Goal: Find contact information: Find contact information

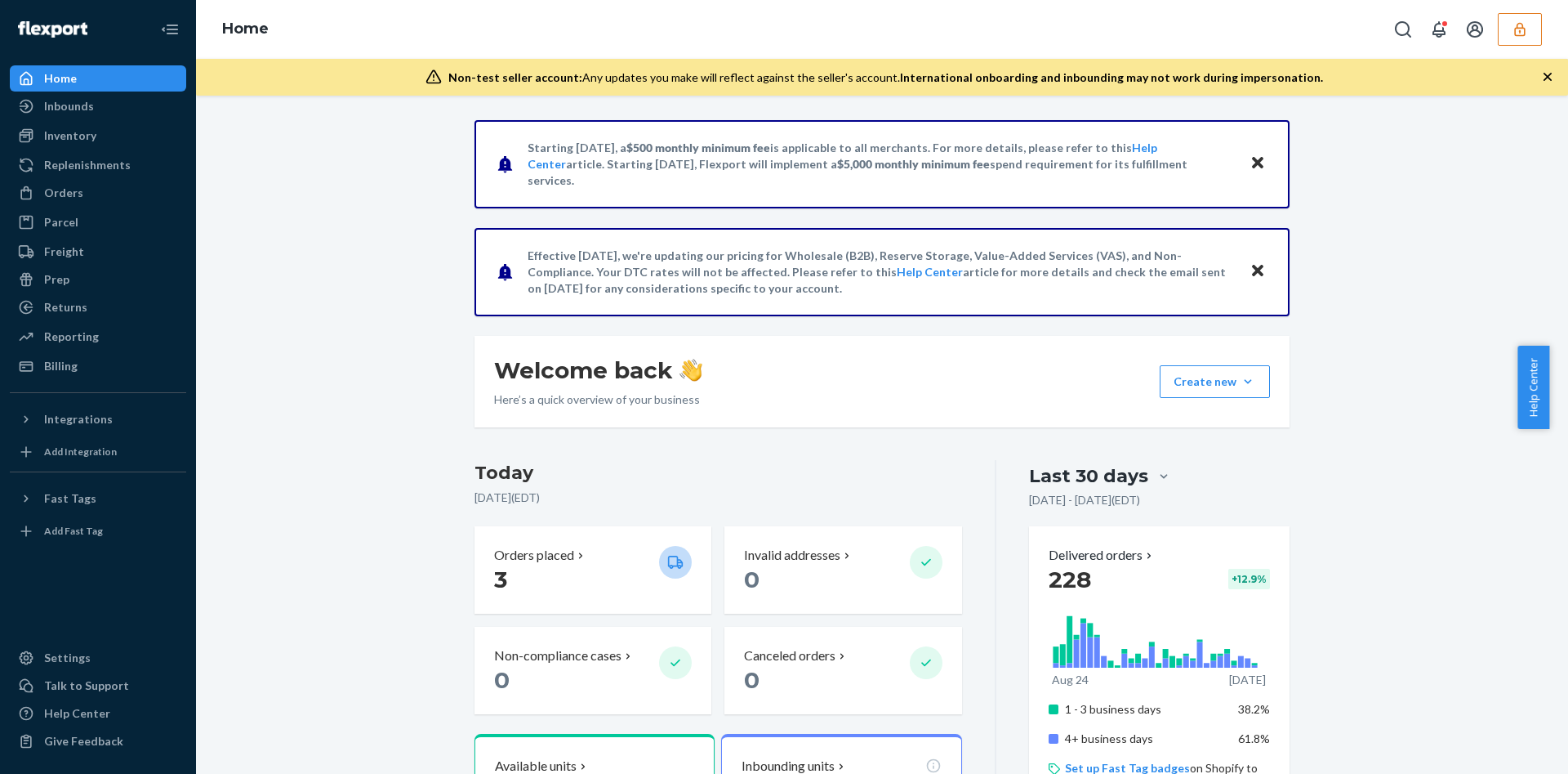
click at [1524, 22] on icon "button" at bounding box center [1520, 29] width 16 height 16
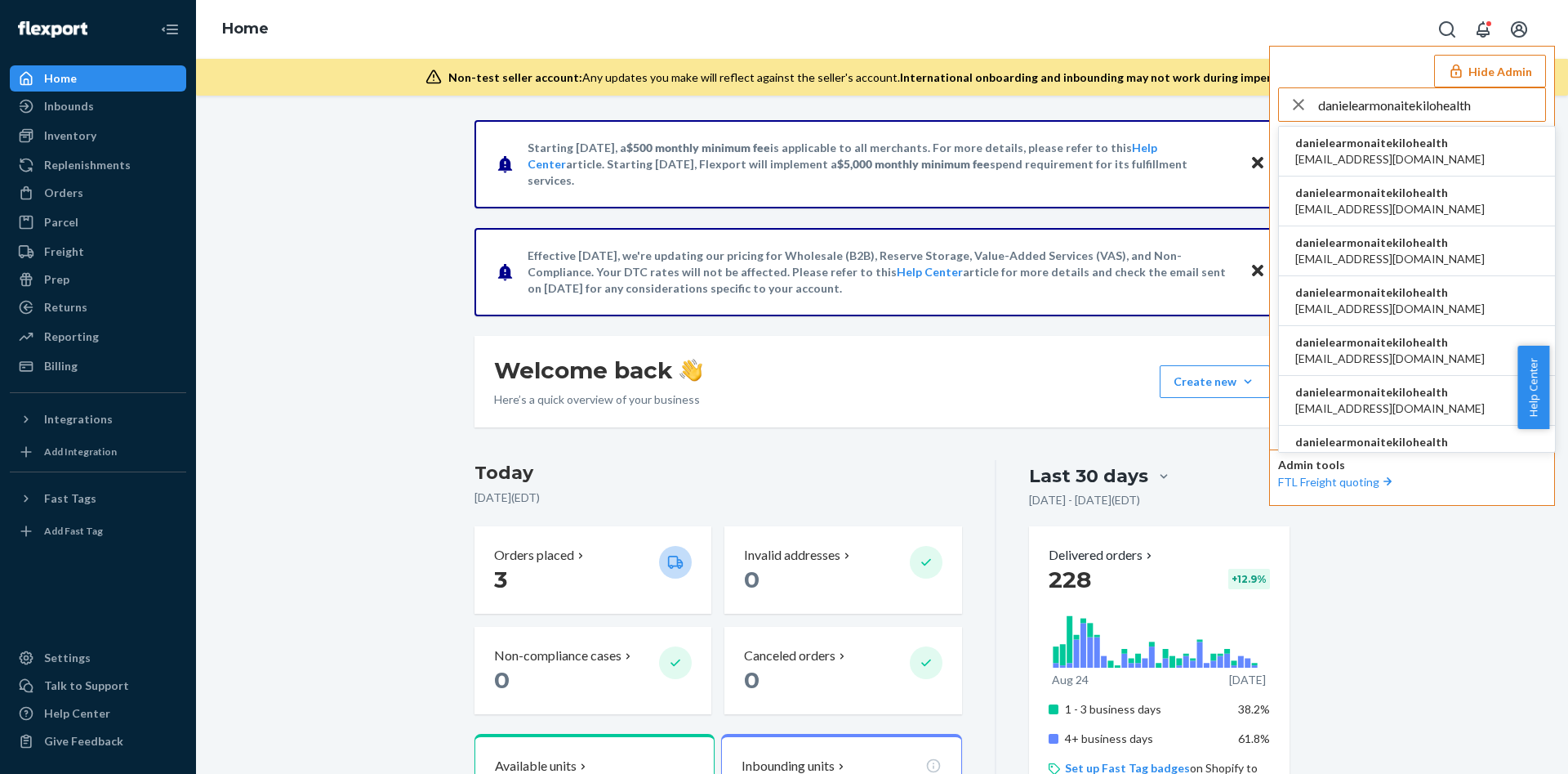
type input "danielearmonaitekilohealth"
click at [1383, 149] on span "danielearmonaitekilohealth" at bounding box center [1390, 143] width 190 height 16
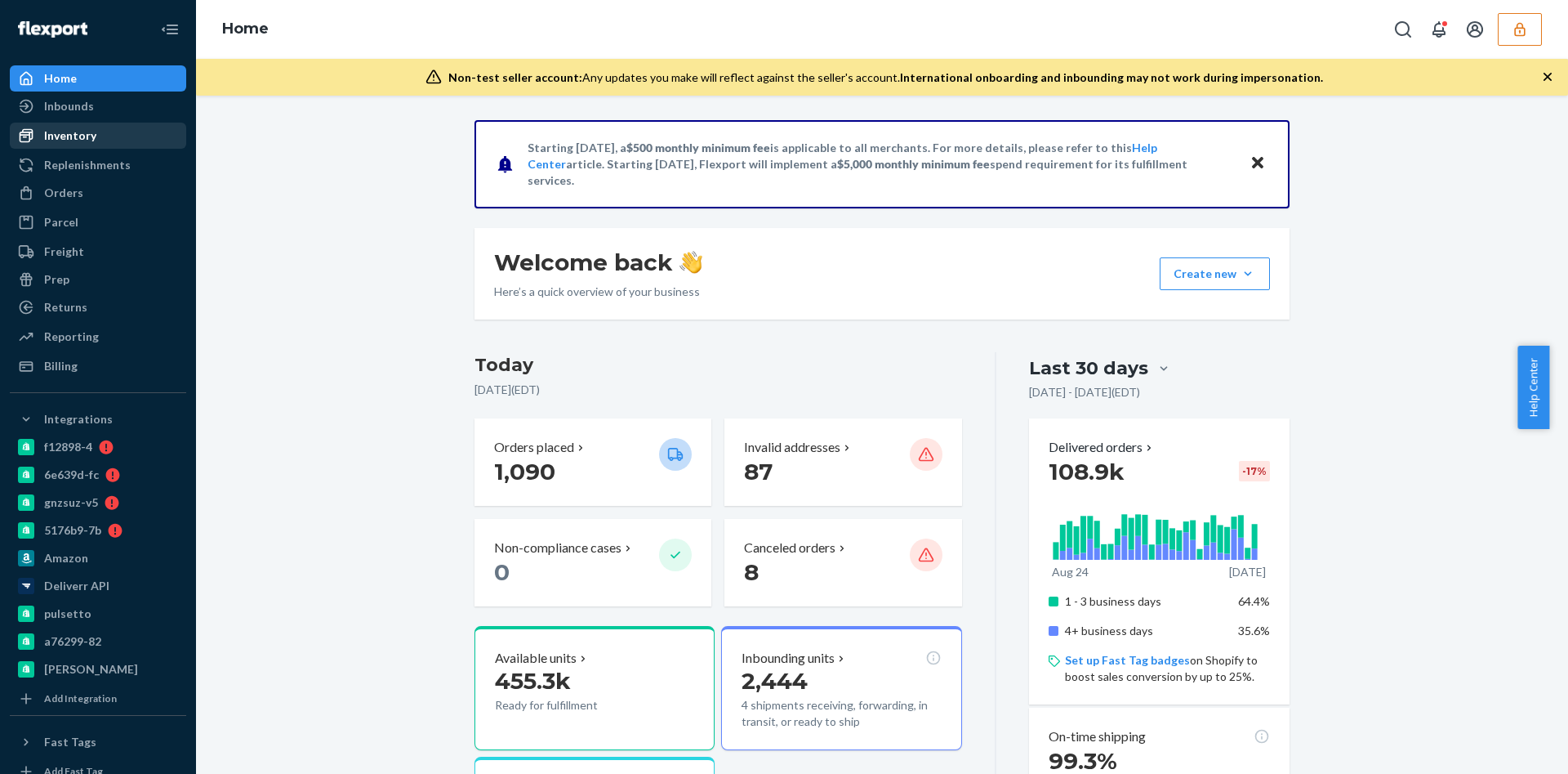
click at [128, 144] on div "Inventory" at bounding box center [99, 135] width 173 height 23
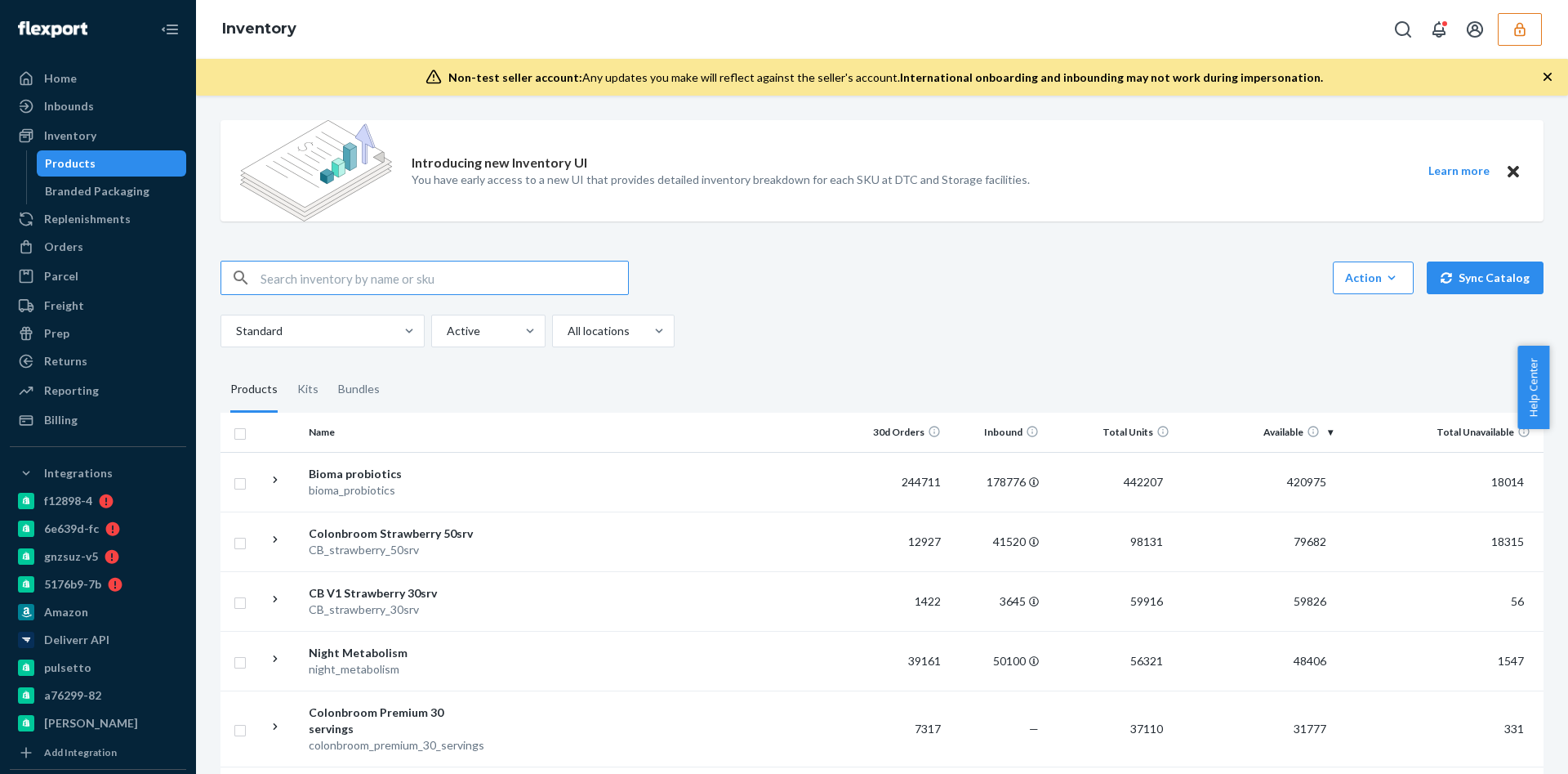
paste input "D4ZVQXFAZXT"
type input "D4ZVQXFAZXT"
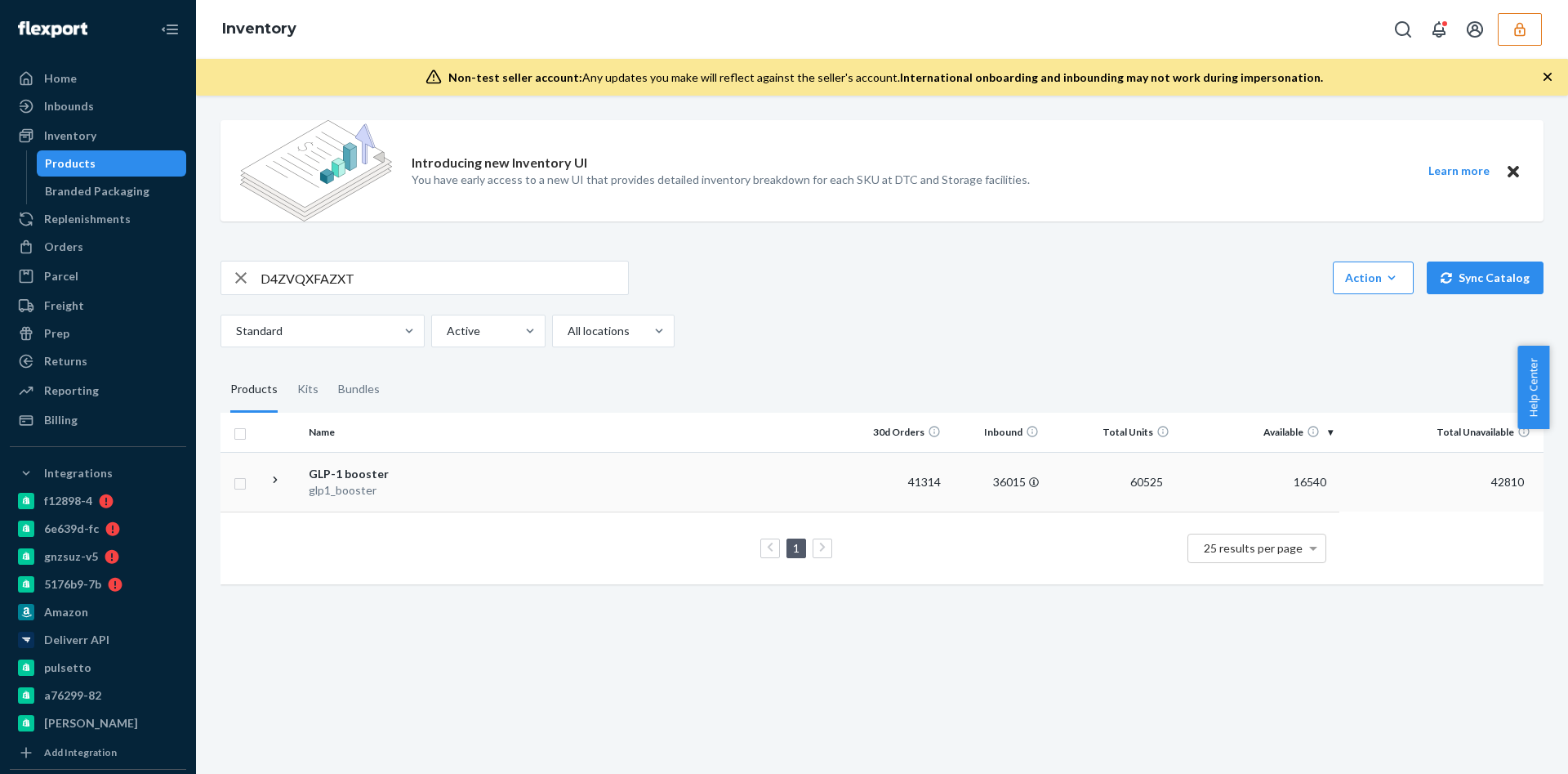
click at [516, 482] on td at bounding box center [668, 481] width 363 height 59
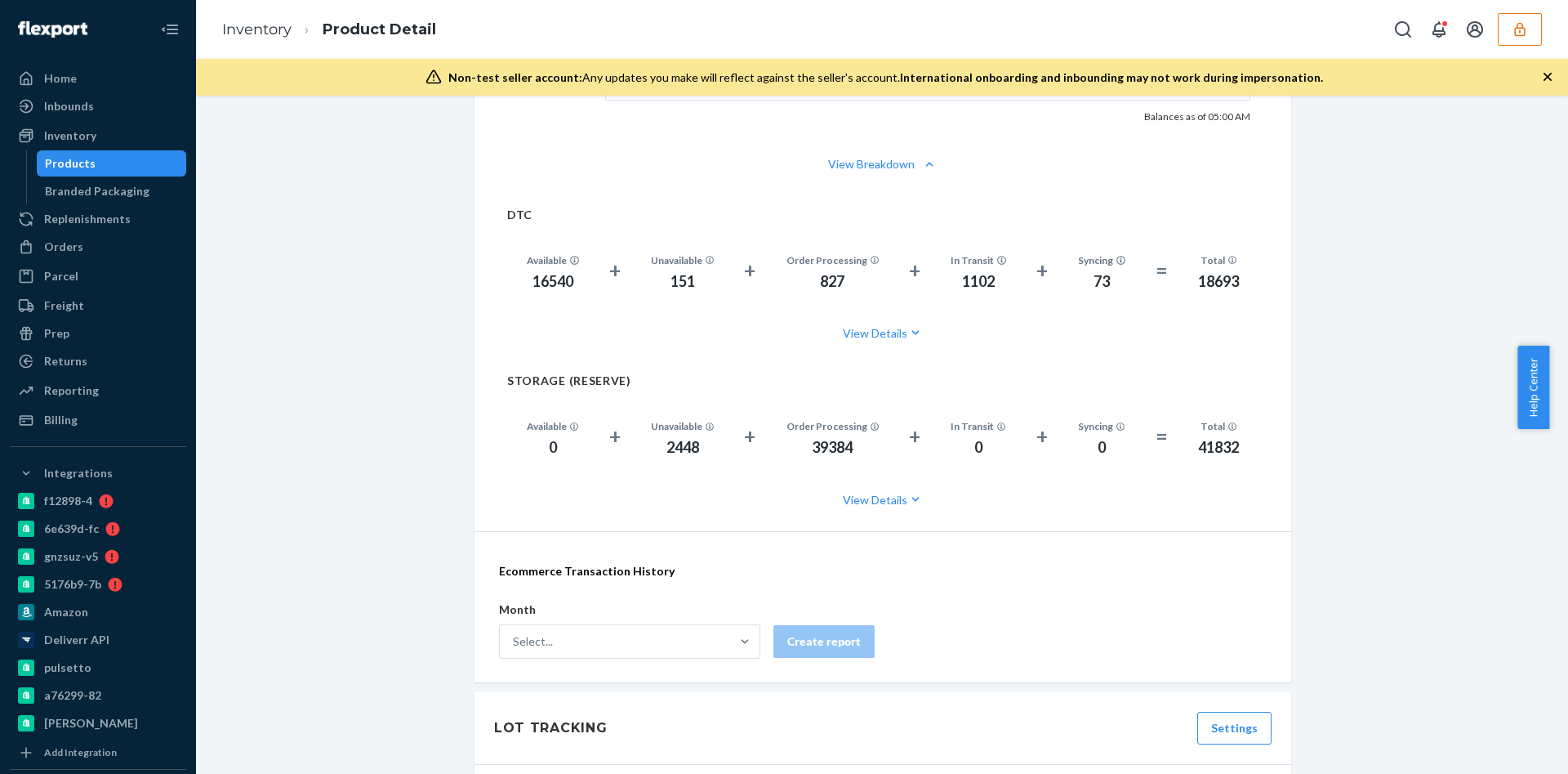
scroll to position [1226, 0]
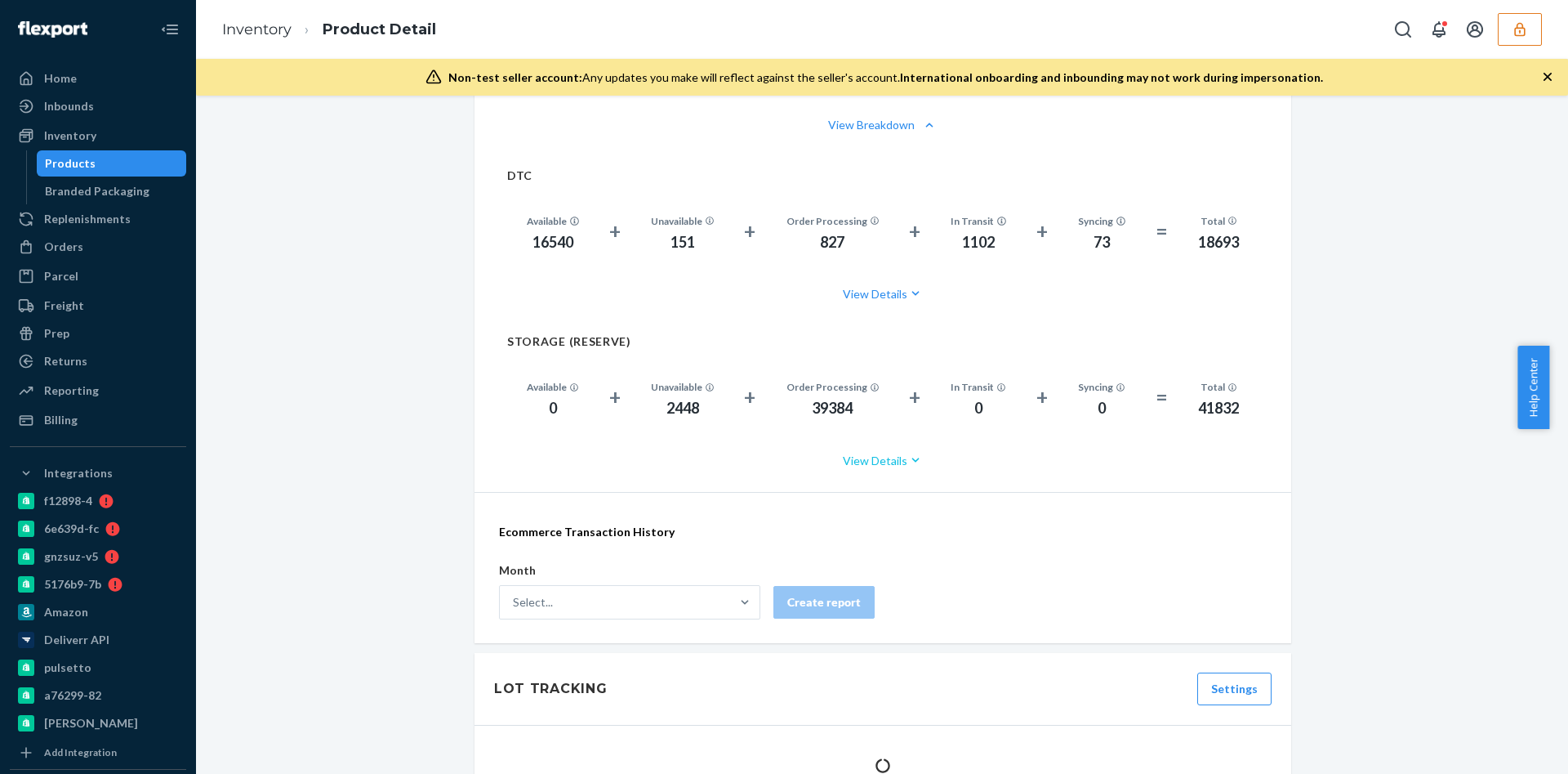
click at [882, 455] on button "View Details" at bounding box center [883, 460] width 752 height 43
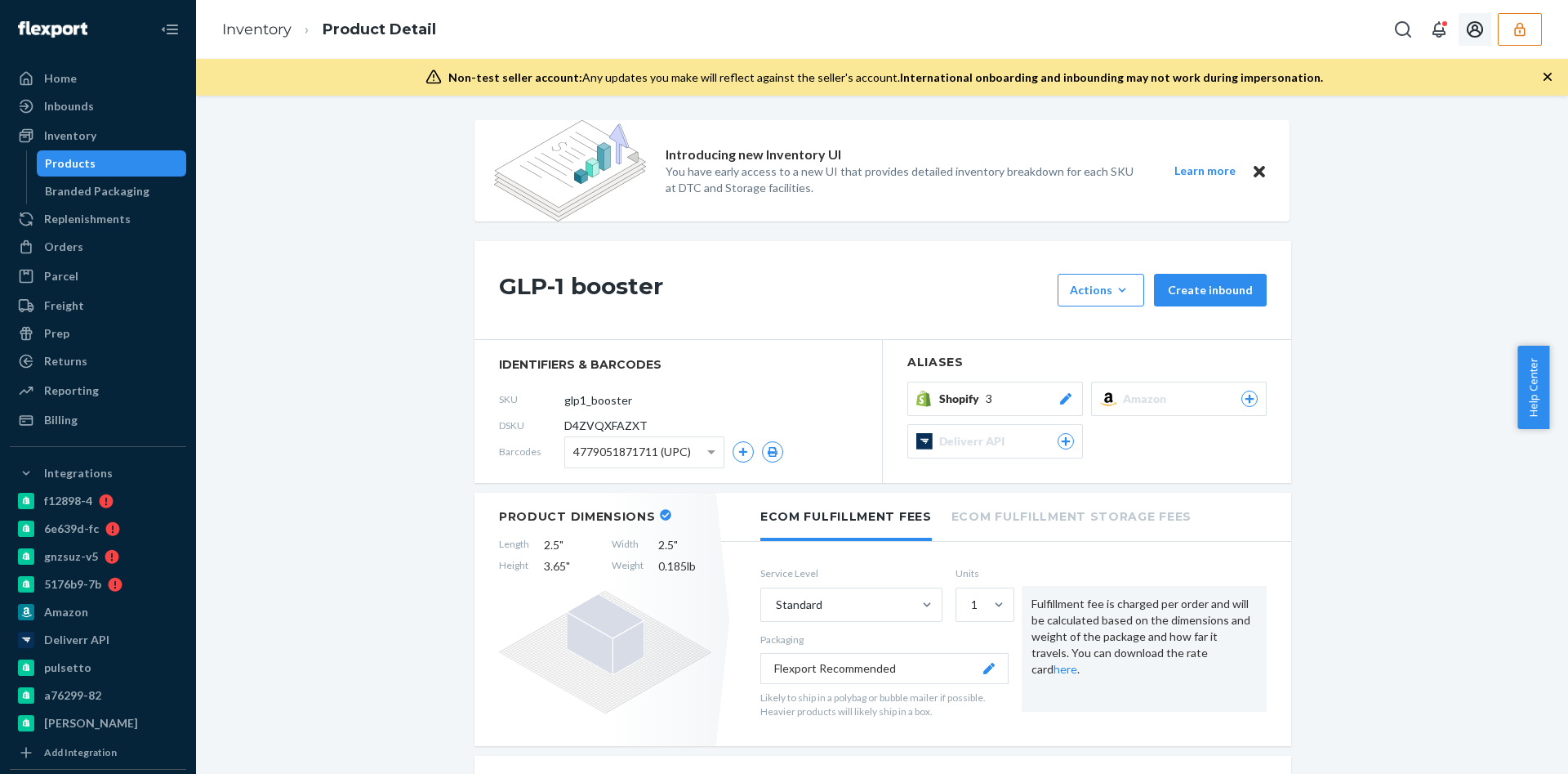
click at [1518, 35] on icon "button" at bounding box center [1520, 28] width 11 height 14
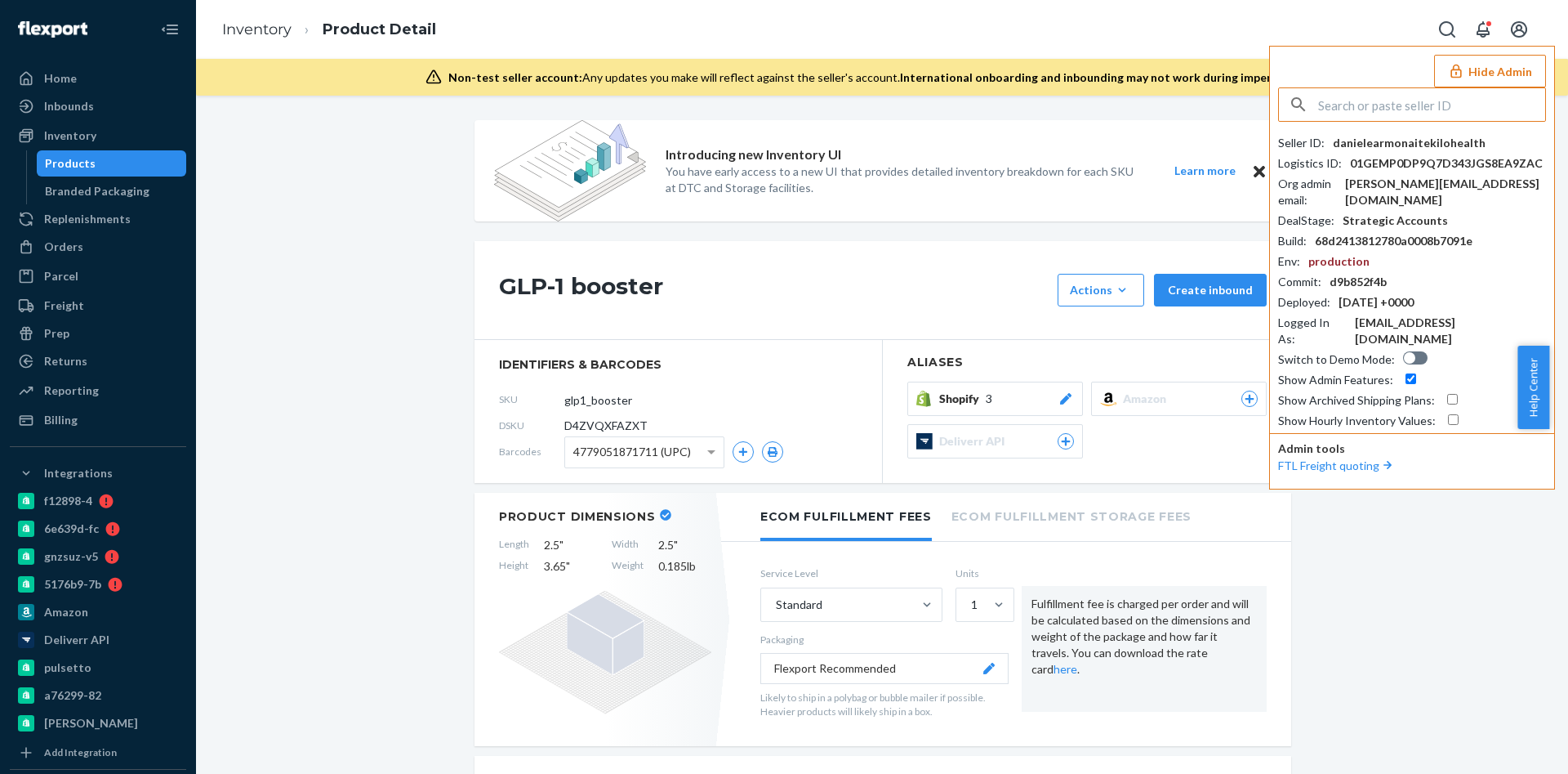
click at [1398, 113] on input "text" at bounding box center [1431, 105] width 227 height 33
paste input "info@themilkbarcollective.com"
type input "info@themilkbarcollective.com"
click at [1328, 142] on span "infothemilkbarcollectivecom" at bounding box center [1390, 143] width 190 height 16
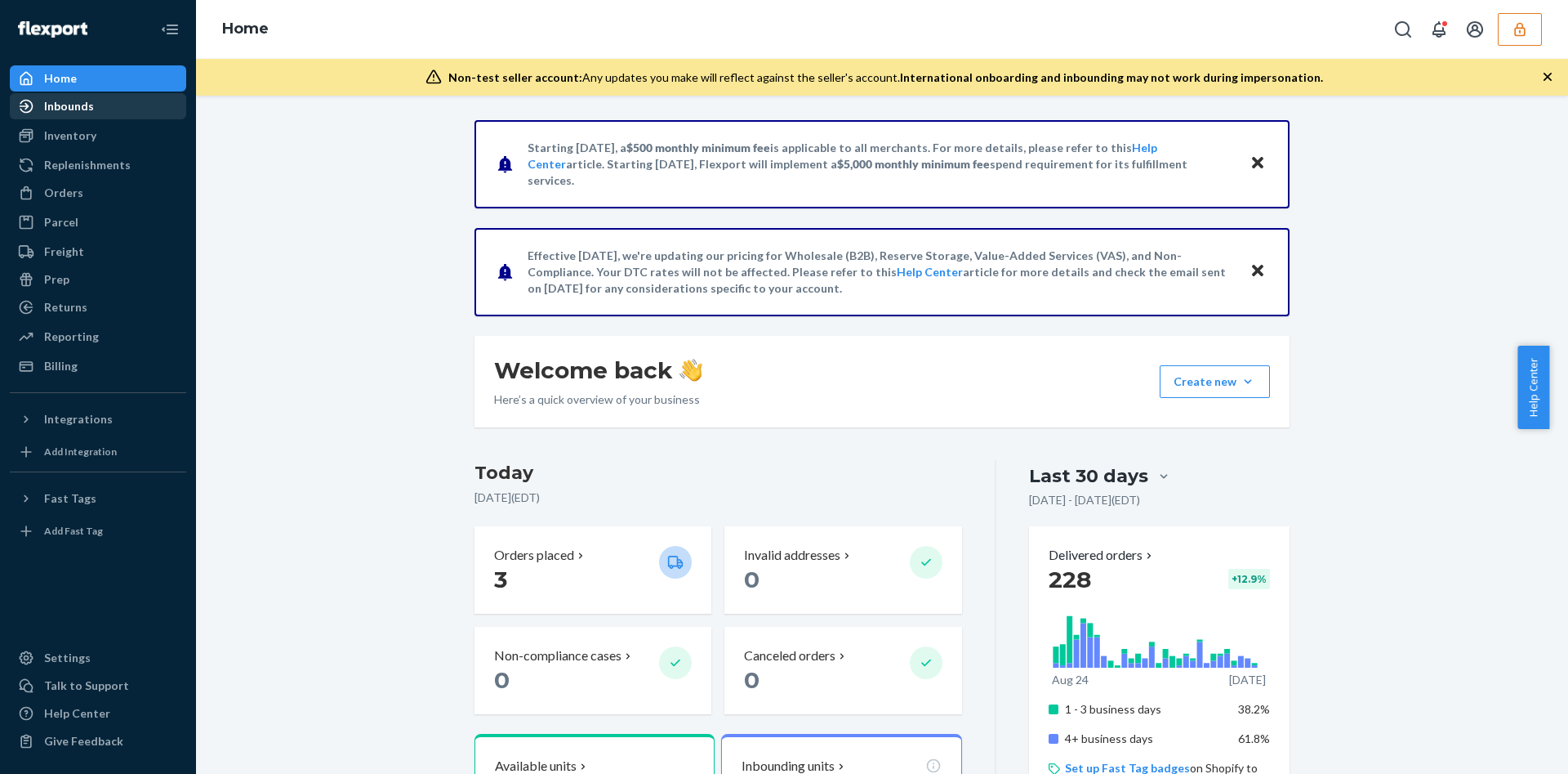
click at [57, 108] on div "Inbounds" at bounding box center [68, 106] width 50 height 16
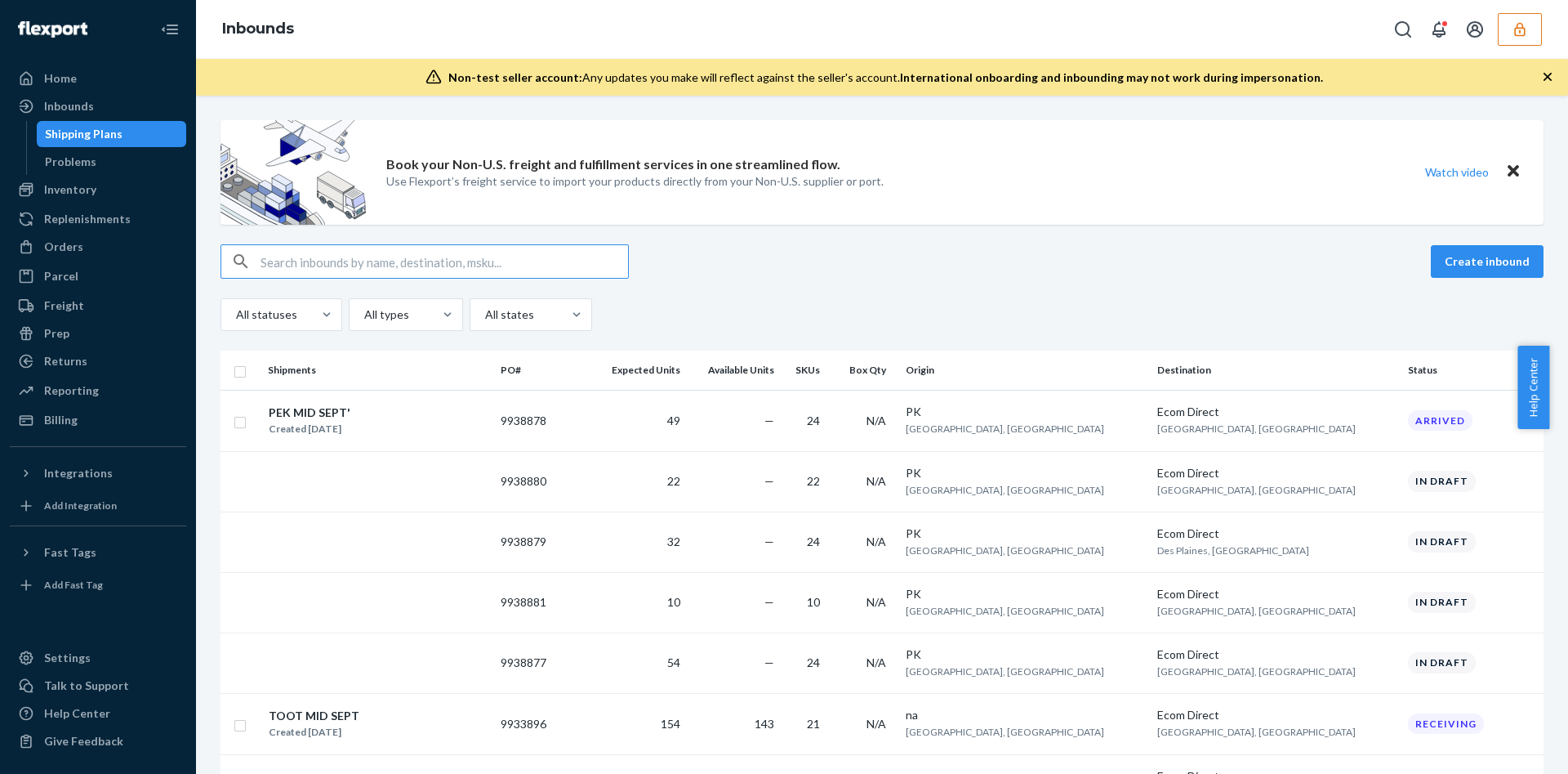
paste input "9933896"
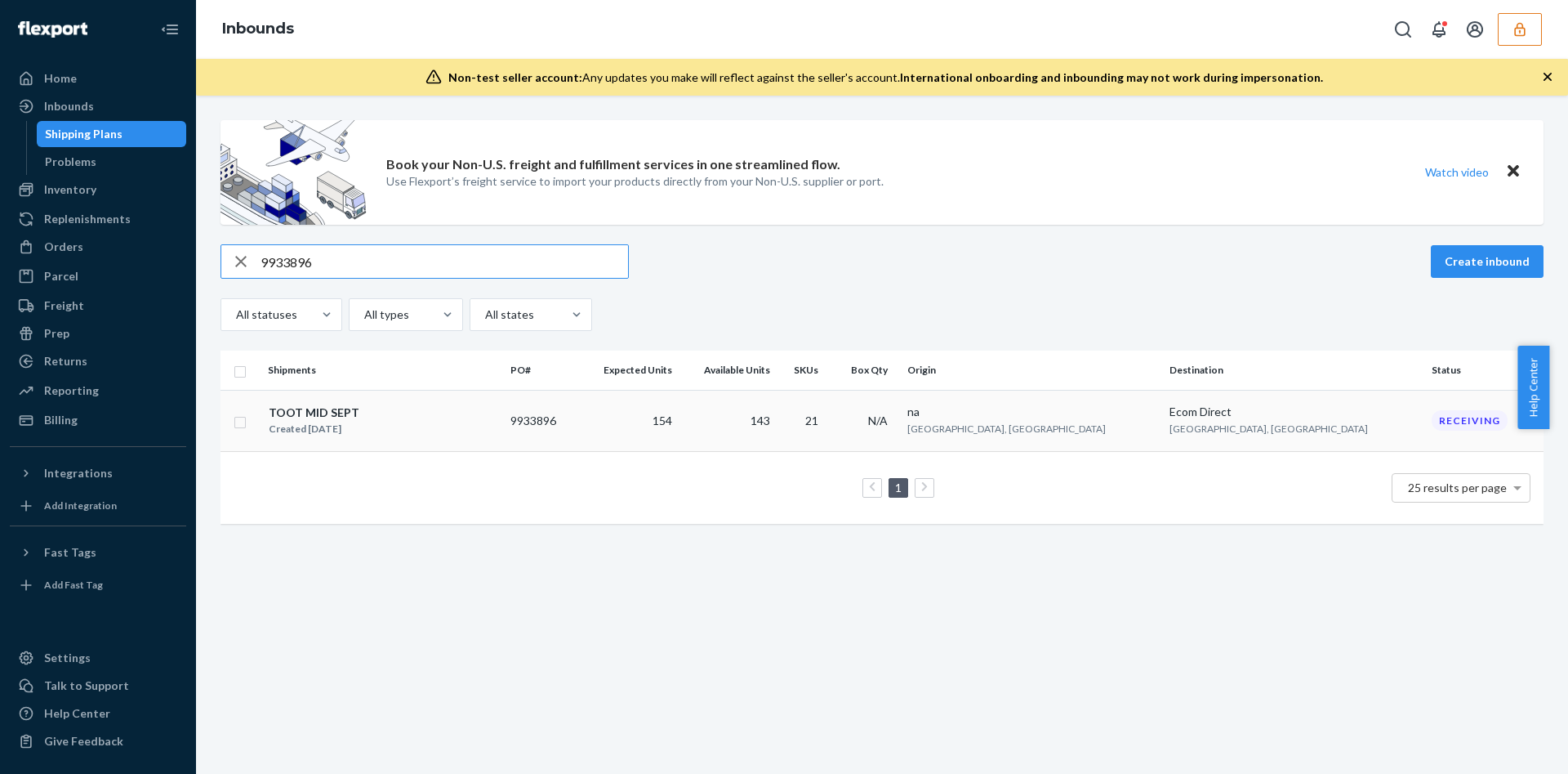
type input "9933896"
click at [428, 419] on div "TOOT MID SEPT Created Sep 11, 2025" at bounding box center [383, 421] width 230 height 35
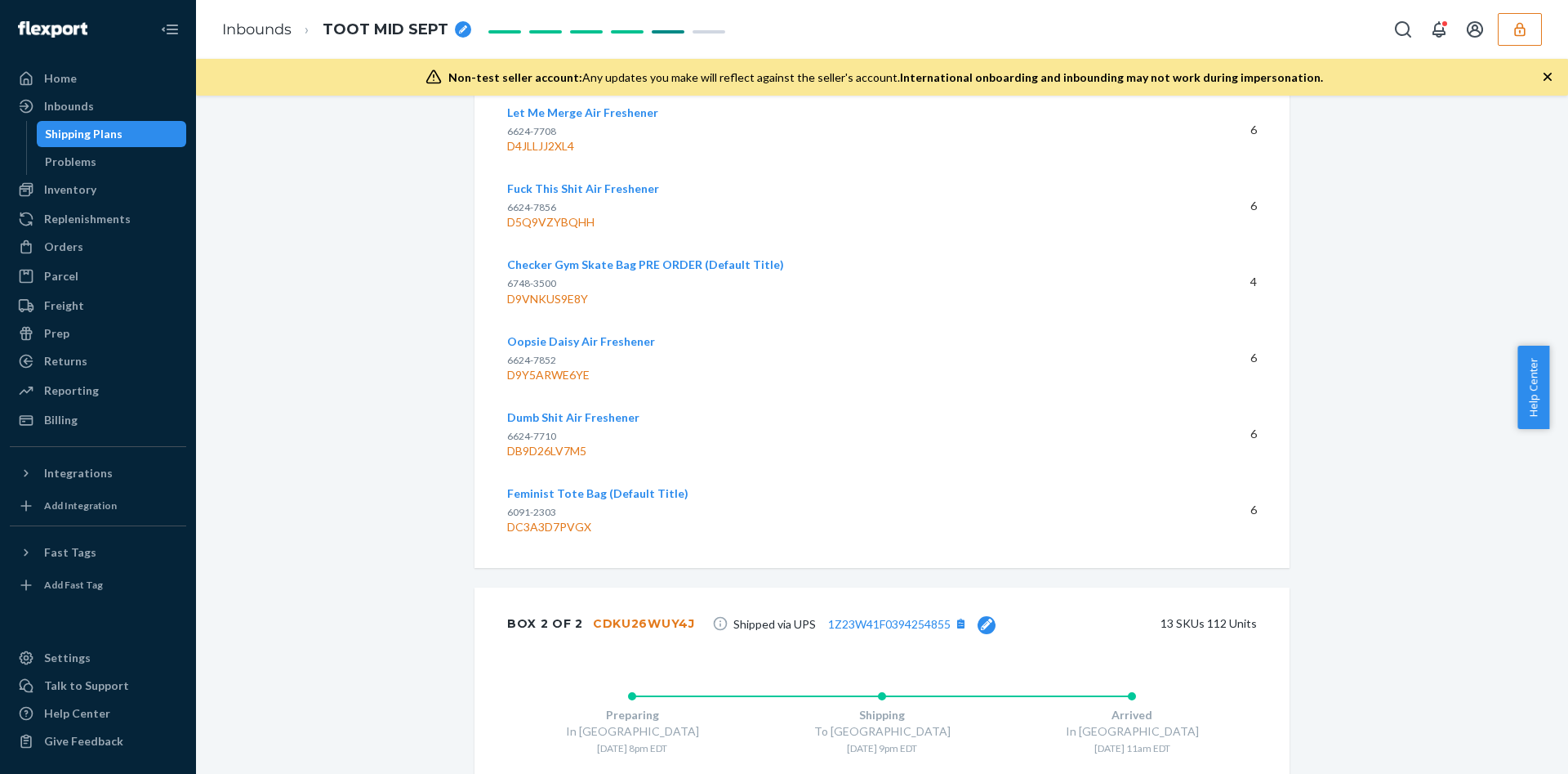
scroll to position [4175, 0]
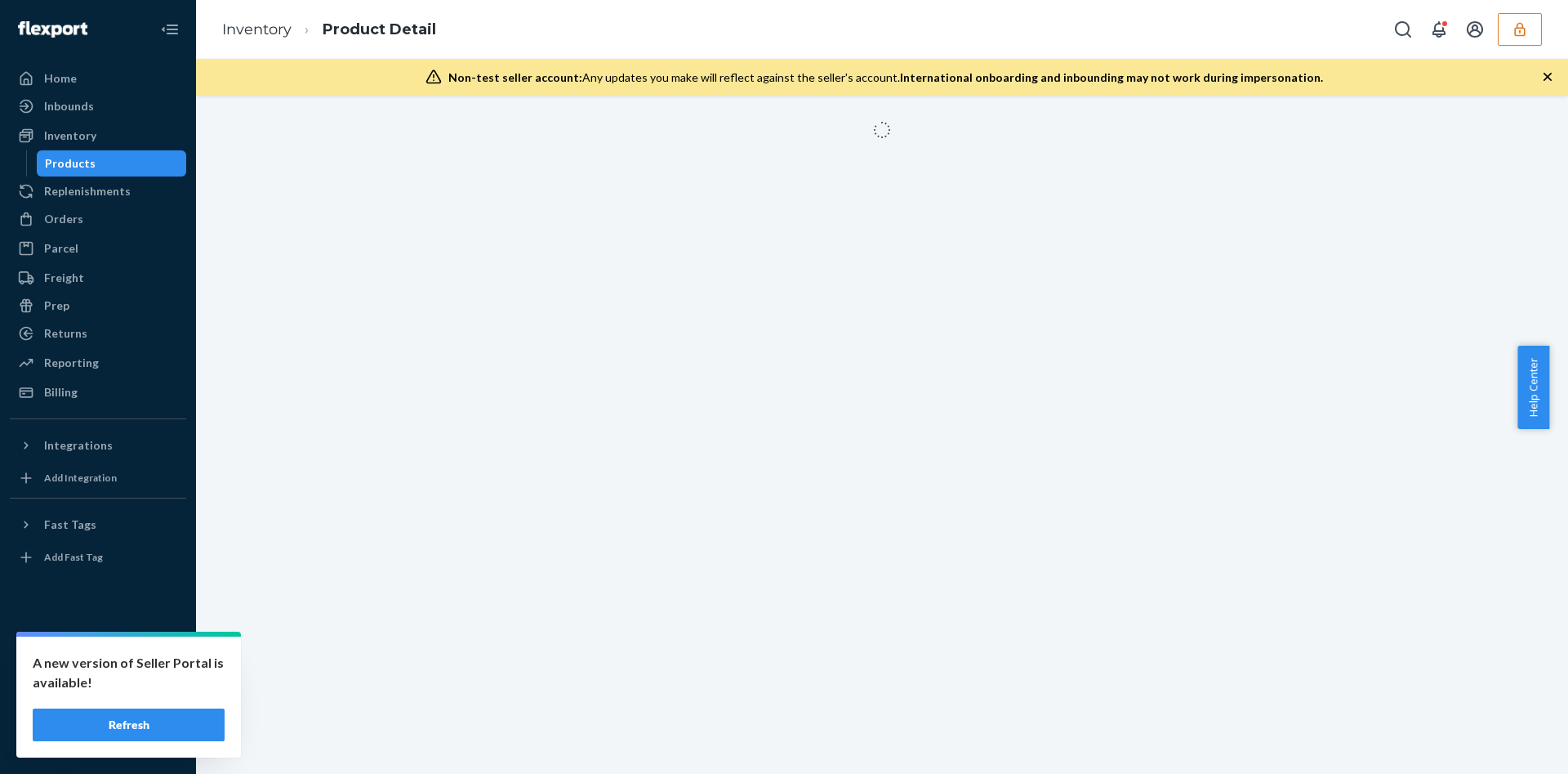
click at [1512, 27] on icon "button" at bounding box center [1520, 29] width 16 height 16
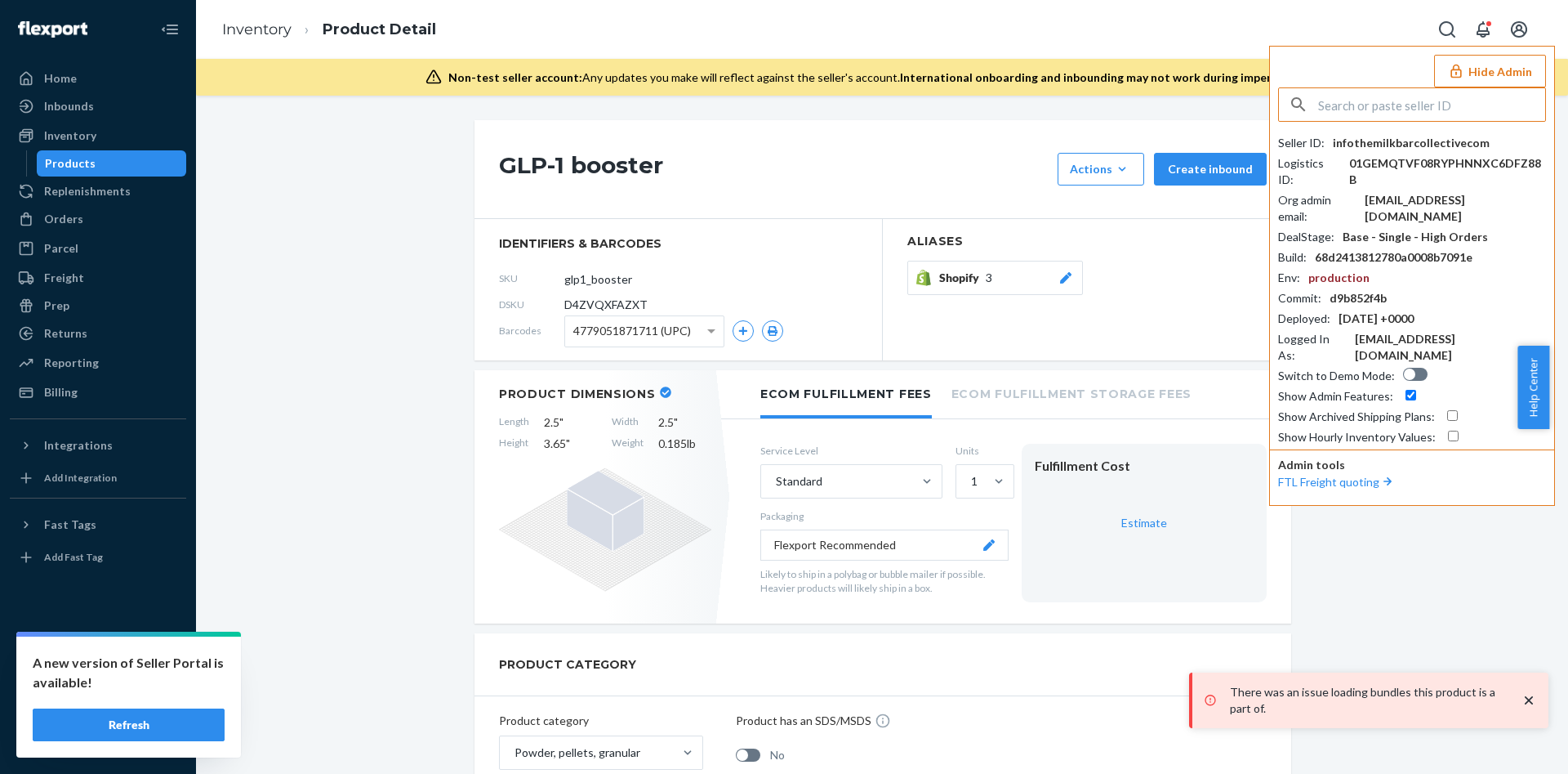
click at [1449, 105] on input "text" at bounding box center [1431, 105] width 227 height 33
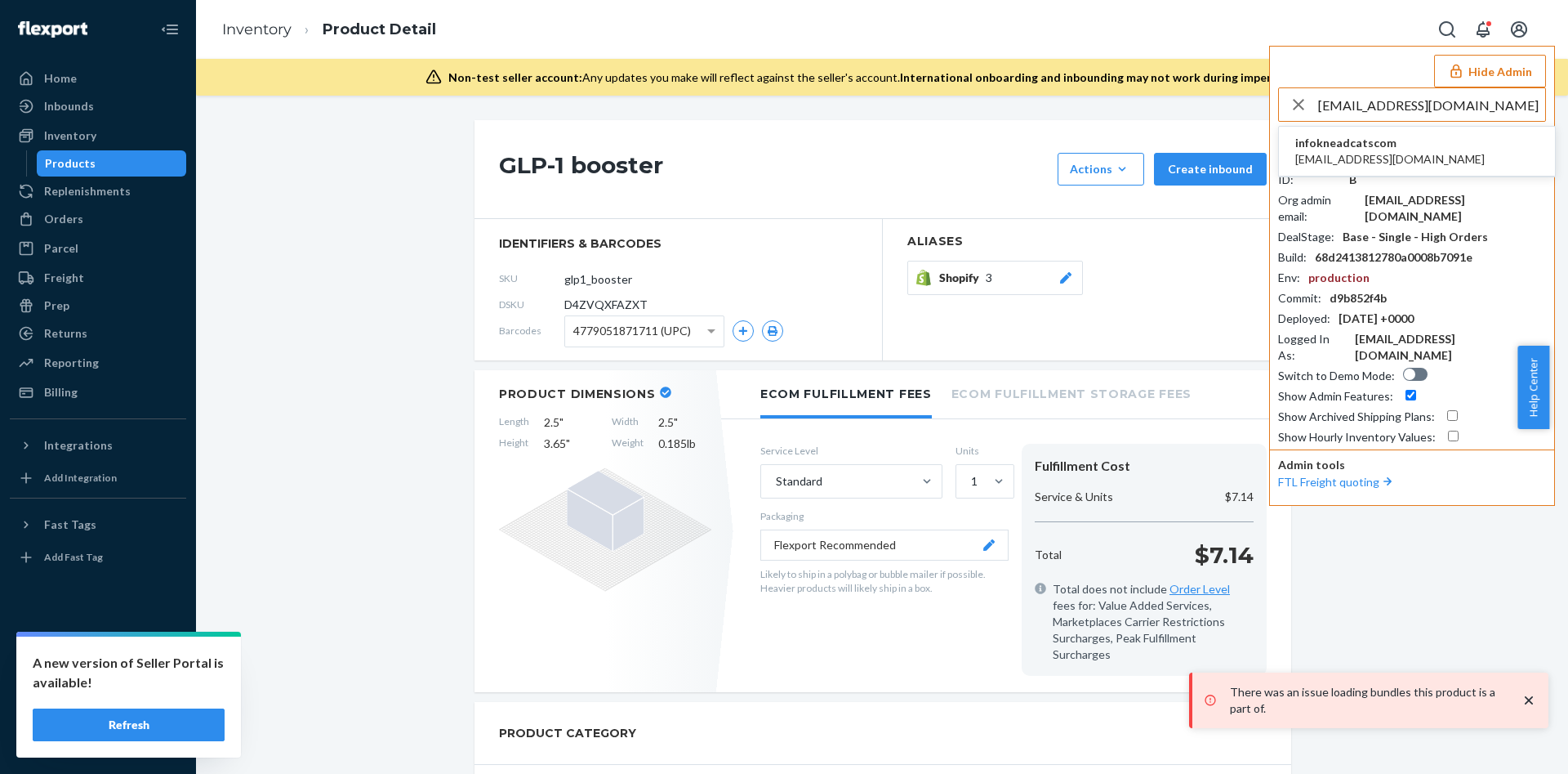
type input "[EMAIL_ADDRESS][DOMAIN_NAME]"
click at [1370, 146] on span "infokneadcatscom" at bounding box center [1390, 143] width 190 height 16
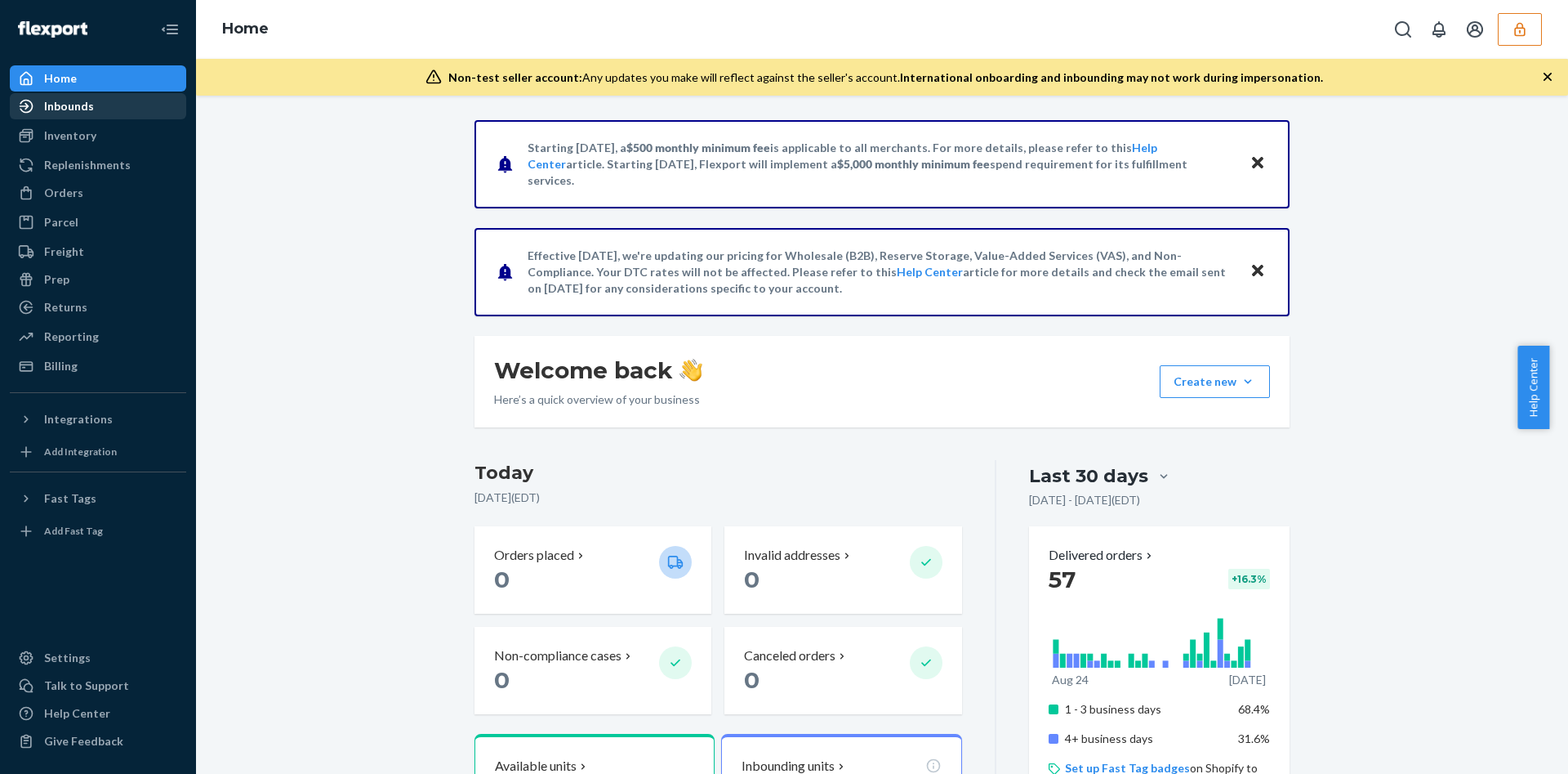
click at [76, 109] on div "Inbounds" at bounding box center [68, 106] width 50 height 16
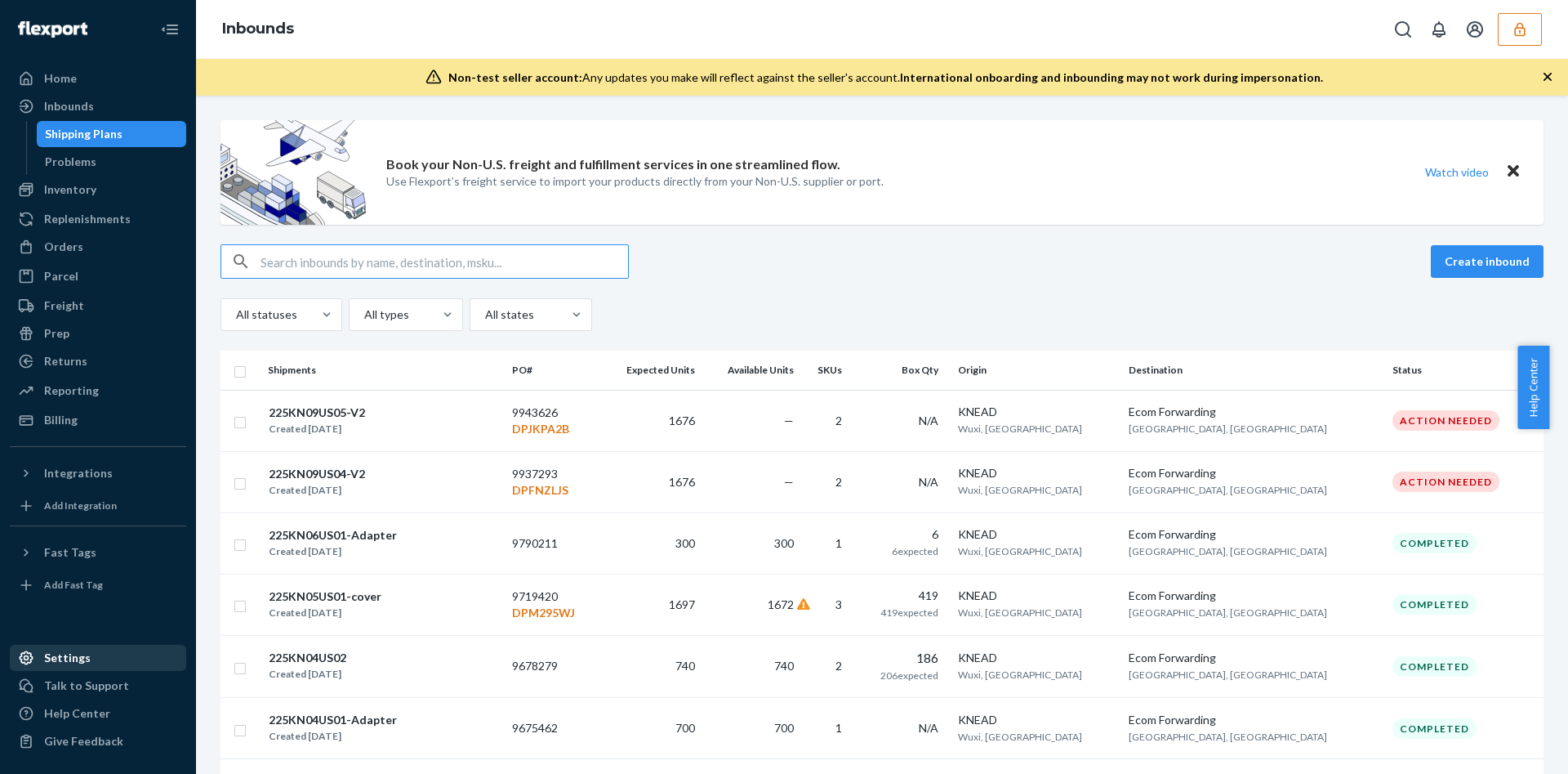
click at [104, 656] on div "Settings" at bounding box center [99, 657] width 173 height 23
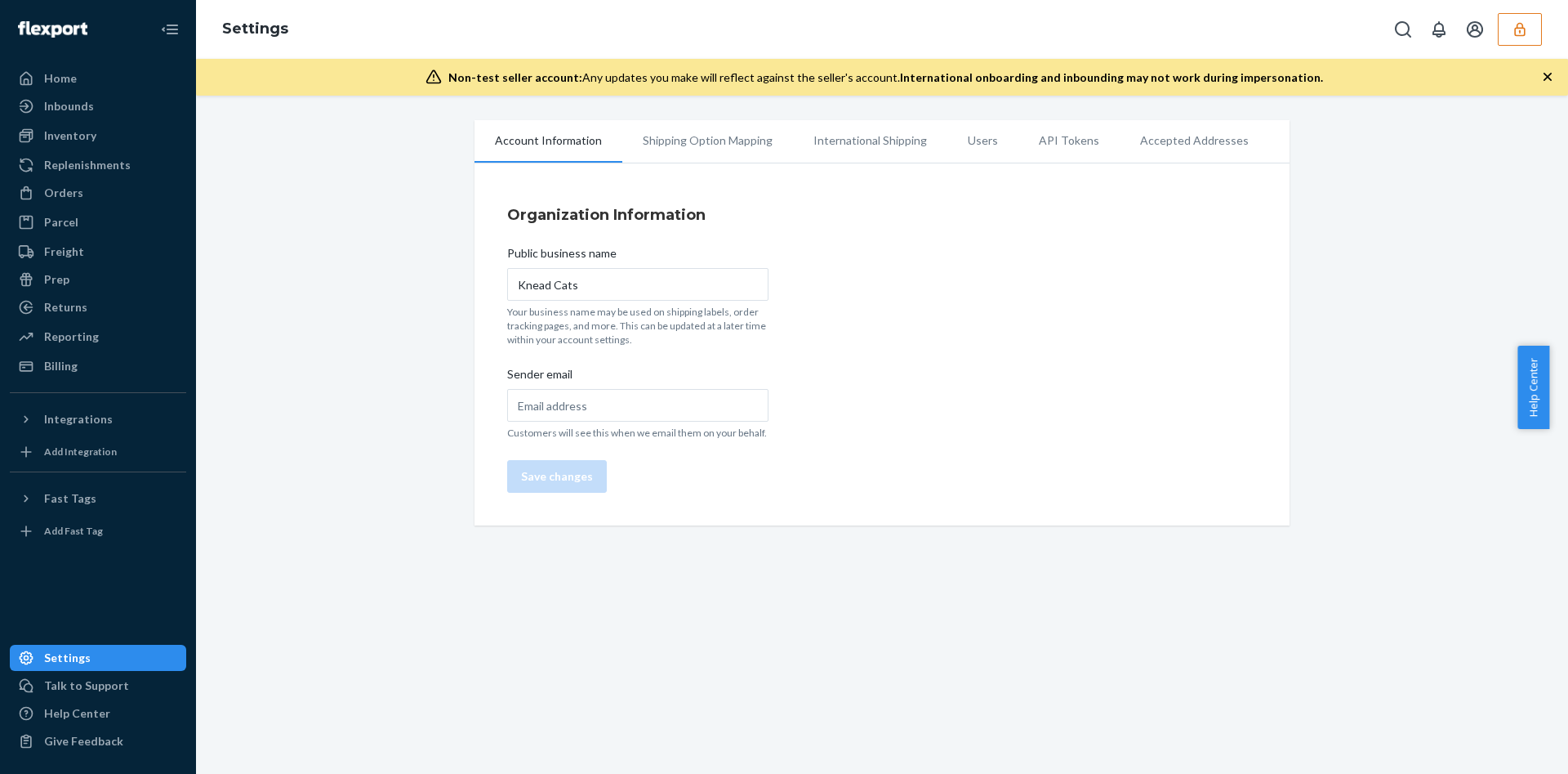
click at [977, 143] on li "Users" at bounding box center [982, 141] width 71 height 41
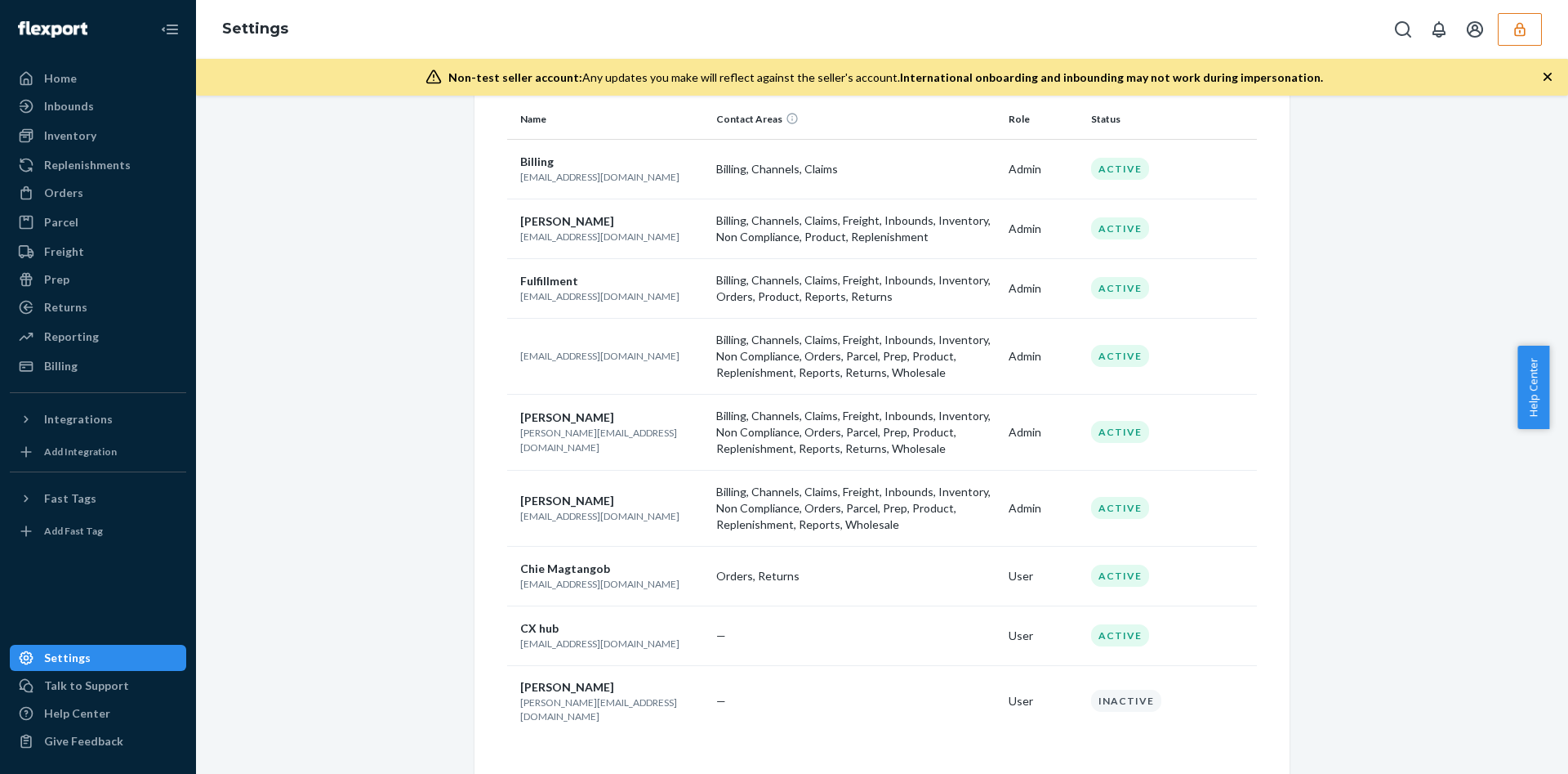
scroll to position [120, 0]
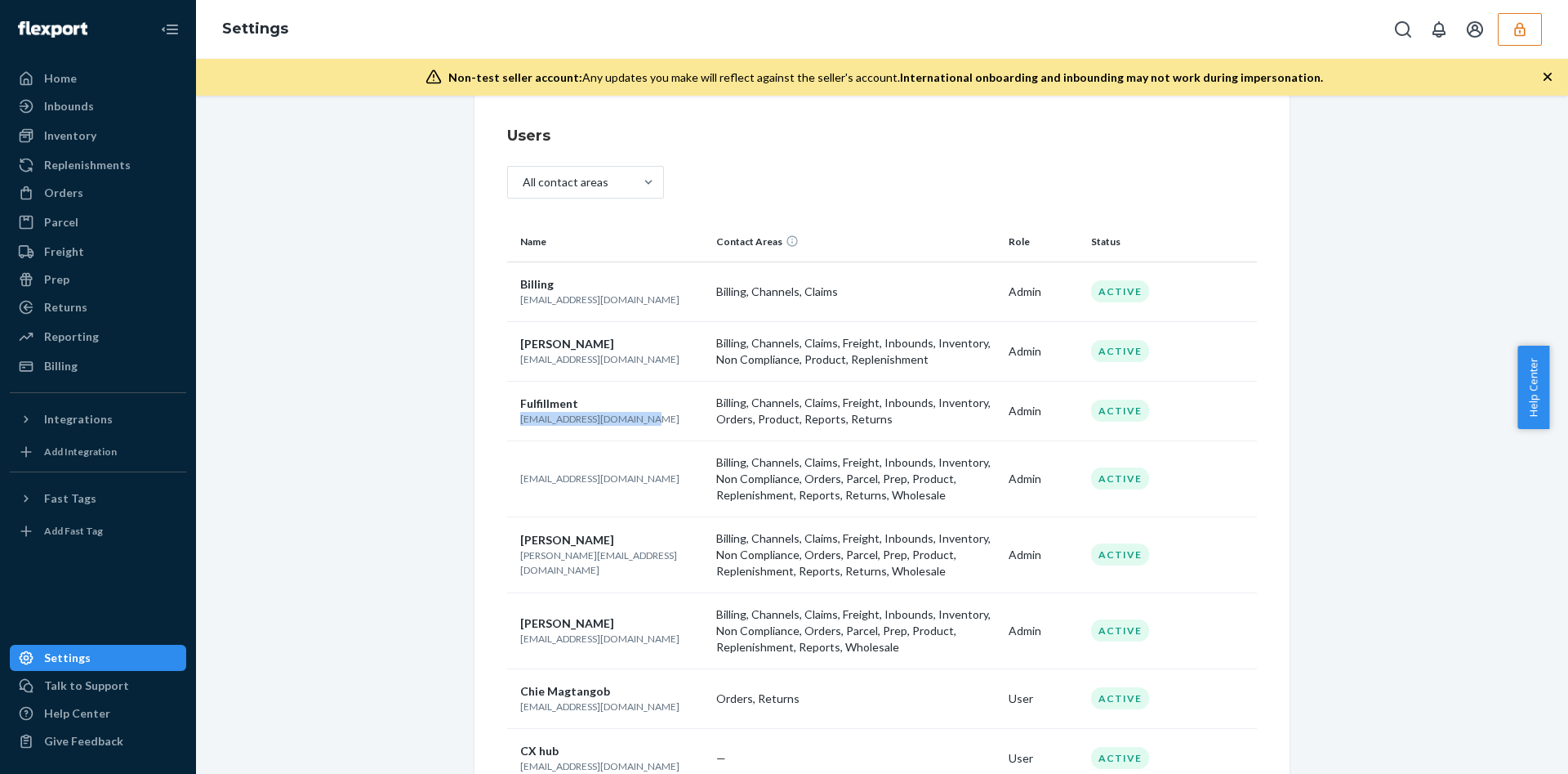
drag, startPoint x: 638, startPoint y: 414, endPoint x: 507, endPoint y: 421, distance: 131.2
click at [507, 421] on td "Fulfillment [EMAIL_ADDRESS][DOMAIN_NAME]" at bounding box center [608, 410] width 202 height 59
copy p "[EMAIL_ADDRESS][DOMAIN_NAME]"
drag, startPoint x: 572, startPoint y: 401, endPoint x: 511, endPoint y: 398, distance: 61.1
click at [520, 398] on div "Fulfillment" at bounding box center [611, 403] width 183 height 16
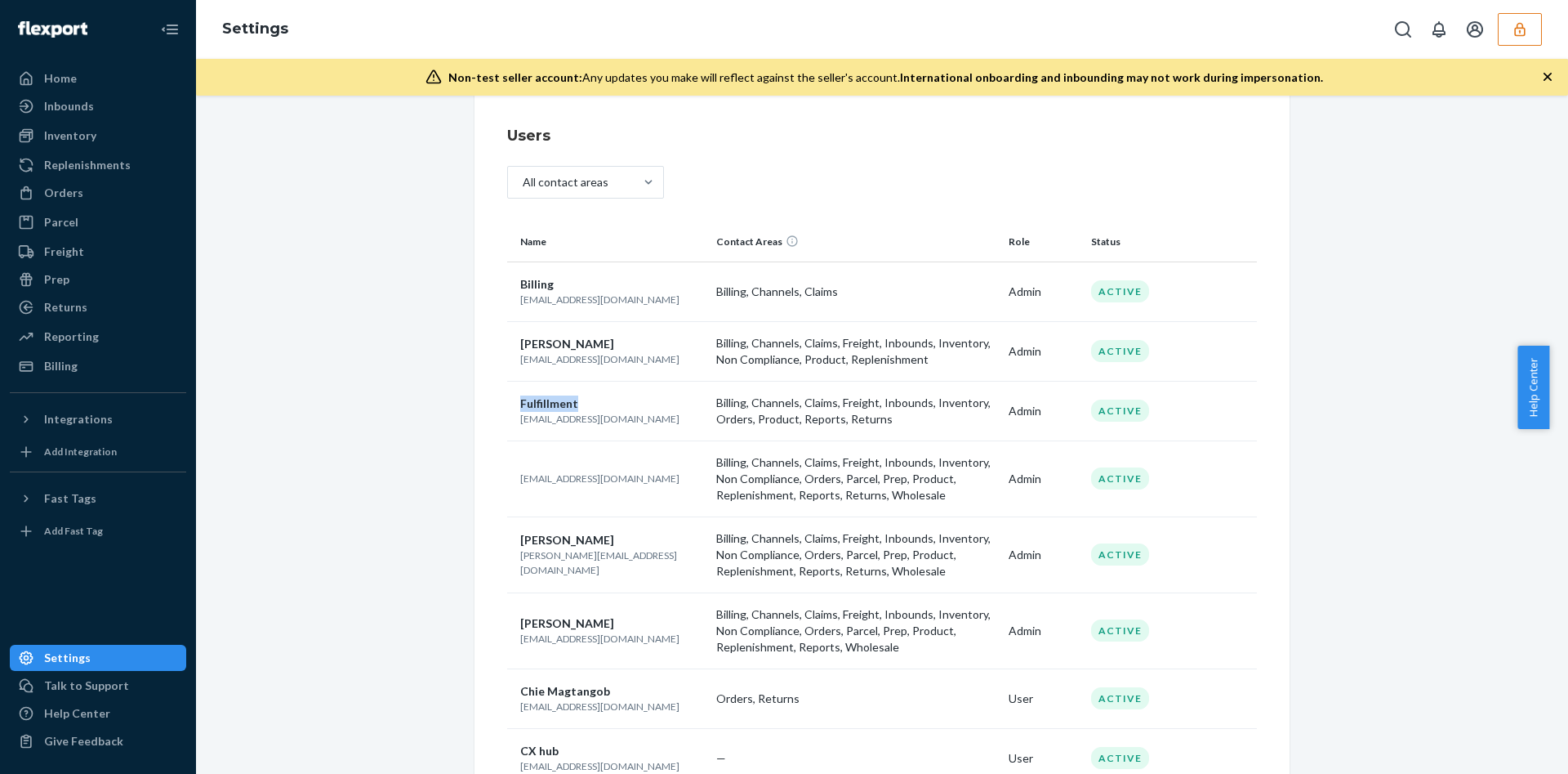
copy span "Fulfillment"
click at [603, 476] on p "[EMAIL_ADDRESS][DOMAIN_NAME]" at bounding box center [611, 478] width 183 height 14
drag, startPoint x: 597, startPoint y: 561, endPoint x: 510, endPoint y: 572, distance: 87.7
click at [510, 572] on td "[PERSON_NAME] [PERSON_NAME][EMAIL_ADDRESS][DOMAIN_NAME]" at bounding box center [608, 554] width 202 height 76
copy p "[PERSON_NAME][EMAIL_ADDRESS][DOMAIN_NAME]"
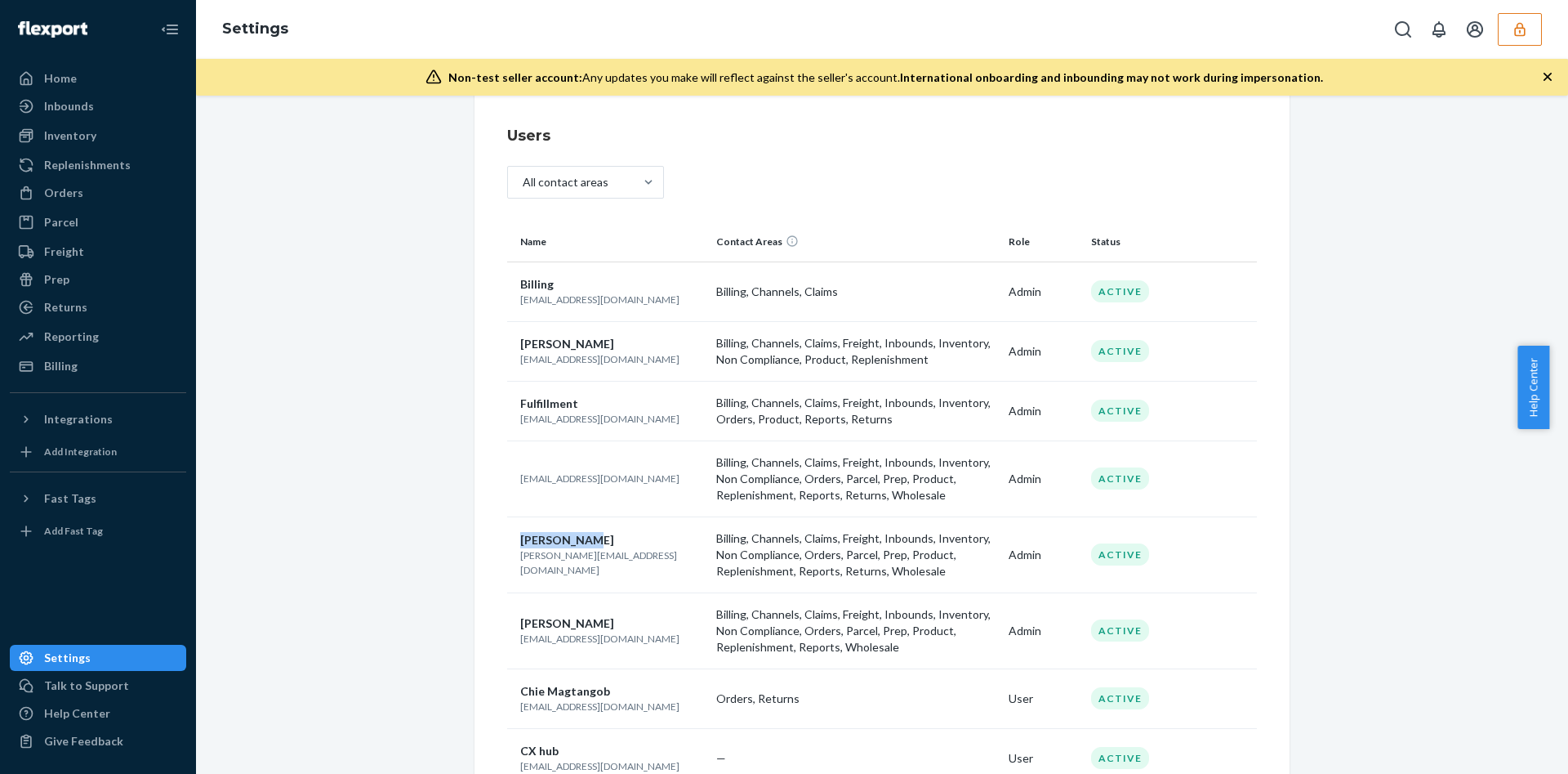
drag, startPoint x: 576, startPoint y: 549, endPoint x: 511, endPoint y: 547, distance: 65.0
click at [520, 547] on div "[PERSON_NAME]" at bounding box center [611, 540] width 183 height 16
copy span "[PERSON_NAME]"
